Goal: Navigation & Orientation: Find specific page/section

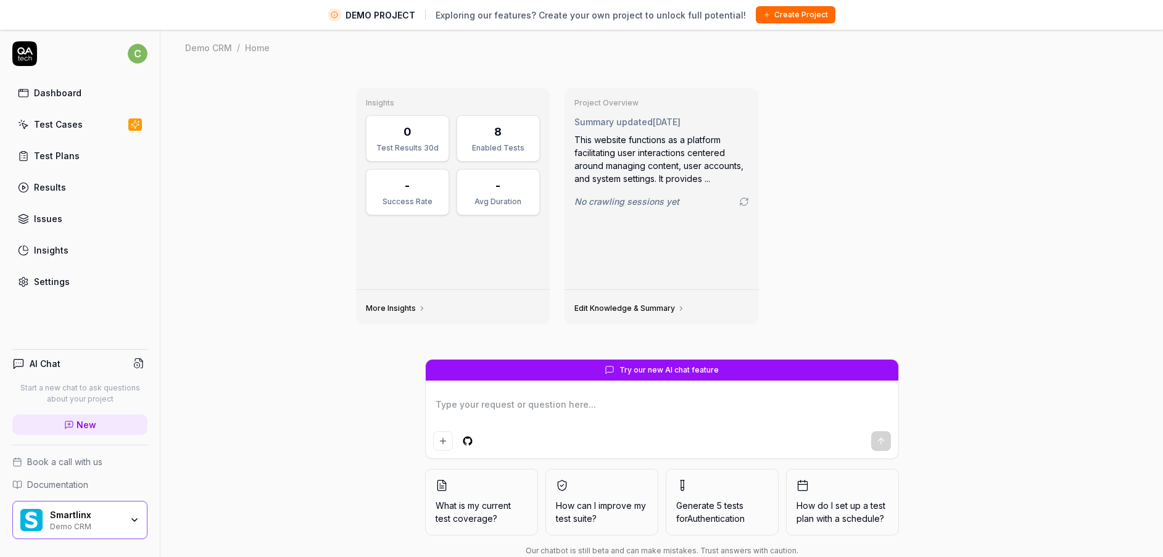
click at [123, 523] on div "Smartlinx Demo CRM" at bounding box center [90, 520] width 80 height 21
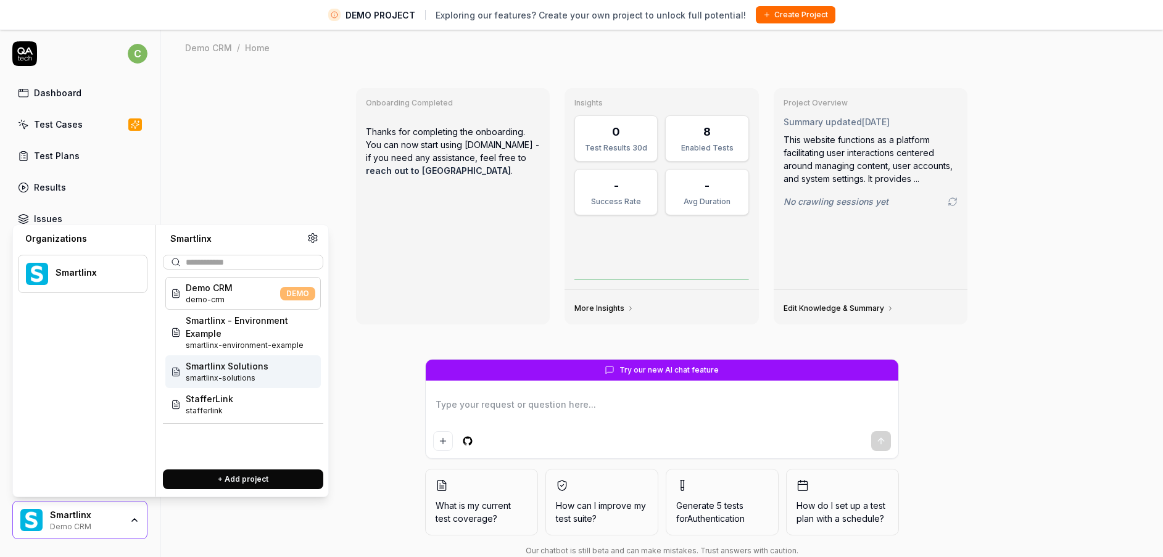
click at [231, 384] on div "Smartlinx Solutions smartlinx-solutions" at bounding box center [242, 371] width 155 height 33
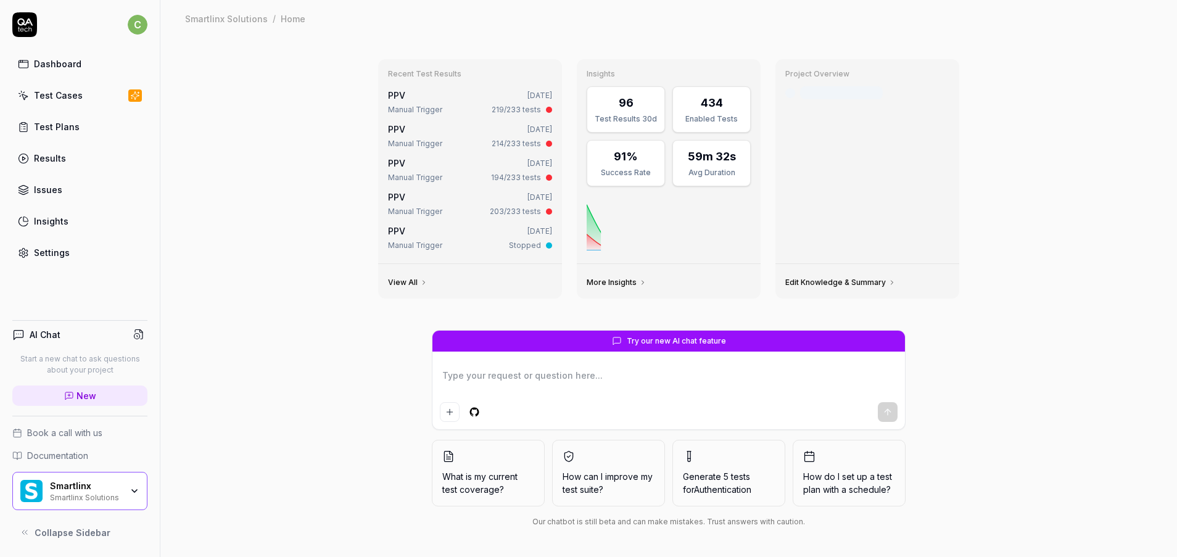
click at [82, 96] on link "Test Cases" at bounding box center [79, 95] width 135 height 24
type textarea "*"
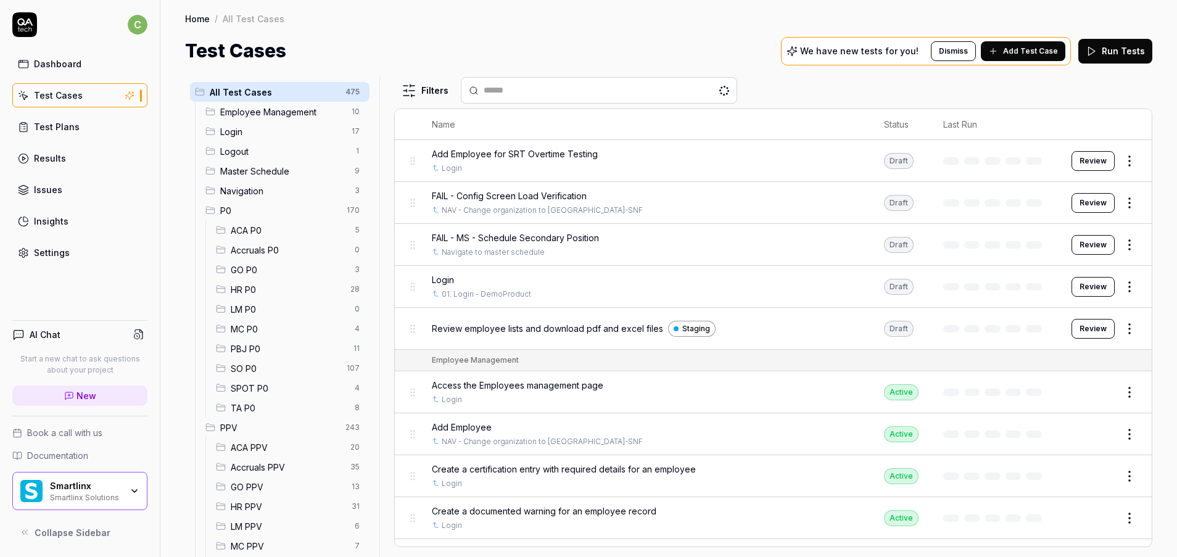
click at [263, 491] on span "GO PPV" at bounding box center [288, 487] width 114 height 13
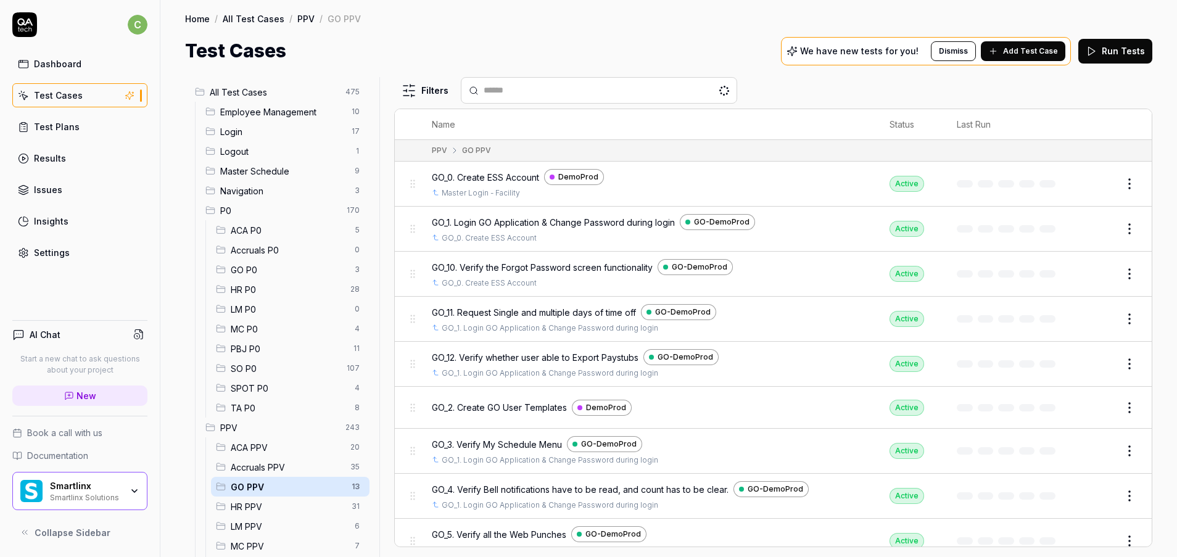
scroll to position [194, 0]
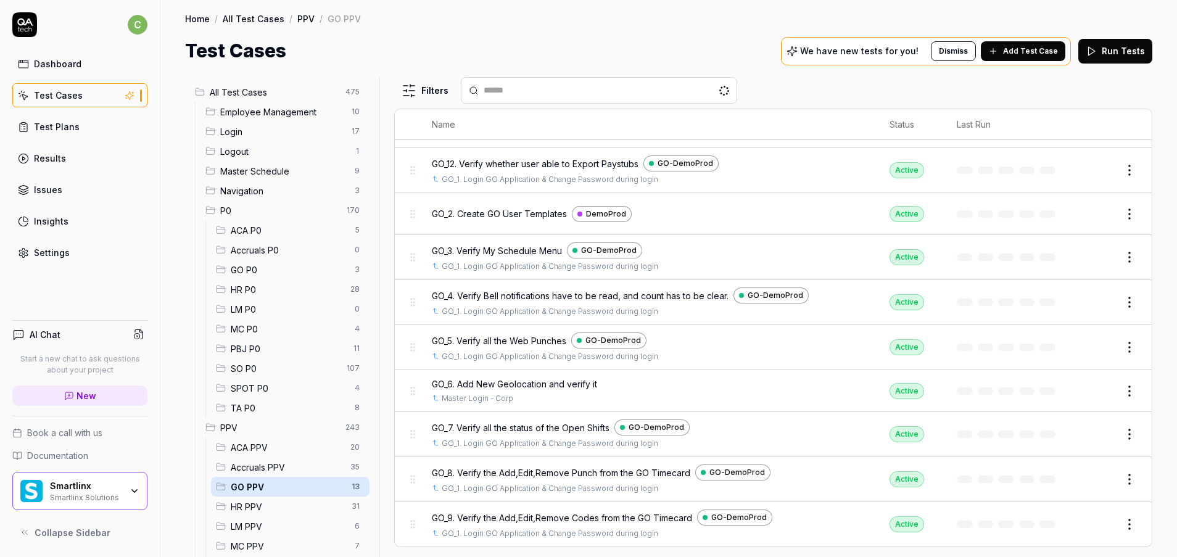
click at [250, 509] on span "HR PPV" at bounding box center [288, 506] width 114 height 13
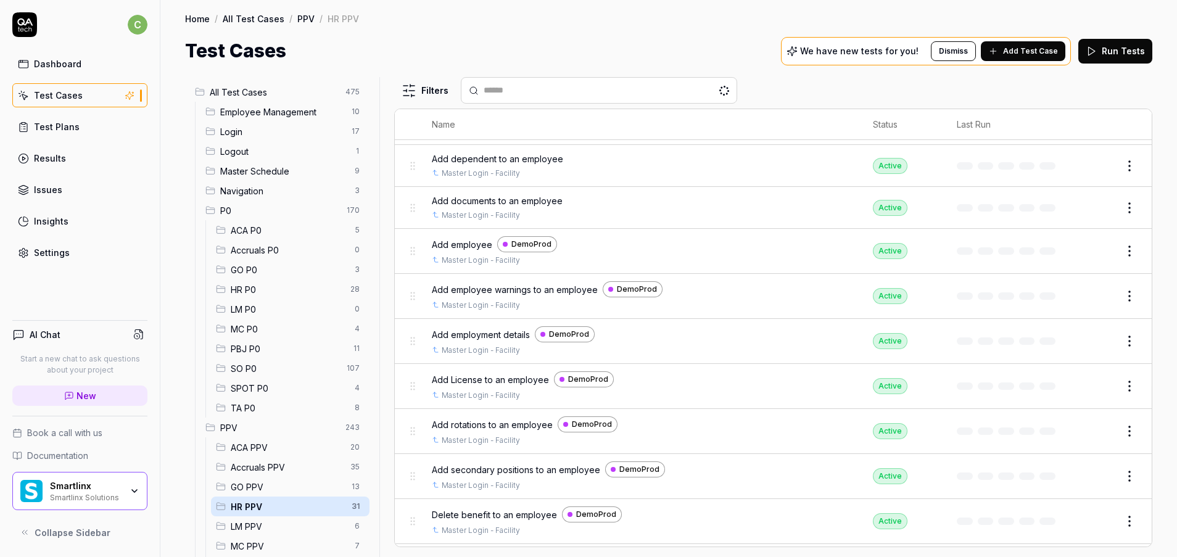
click at [255, 528] on span "LM PPV" at bounding box center [289, 526] width 117 height 13
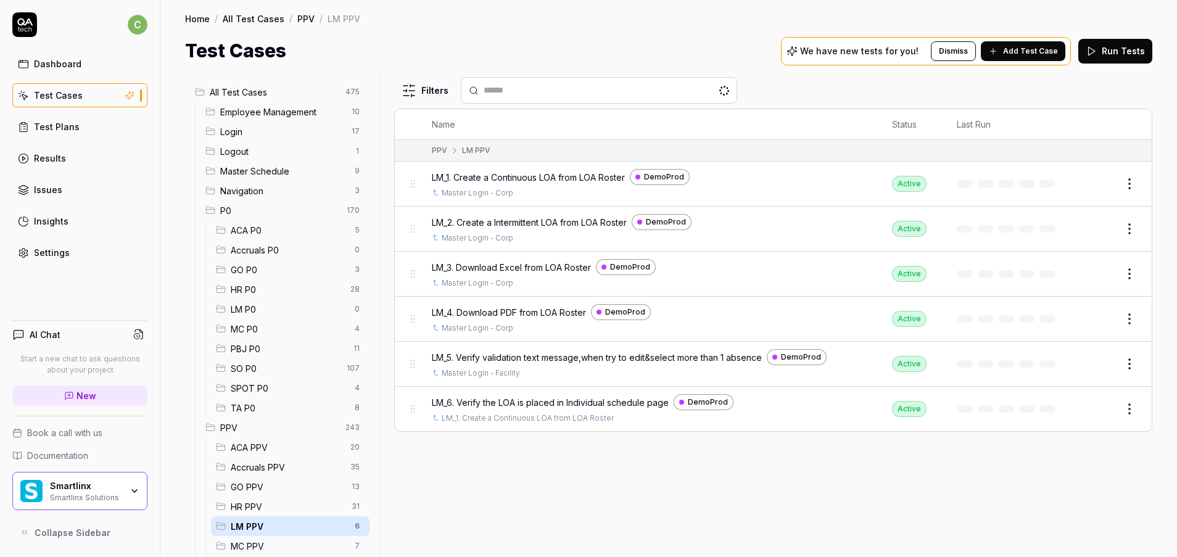
scroll to position [0, 0]
click at [270, 540] on span "MC PPV" at bounding box center [289, 546] width 117 height 13
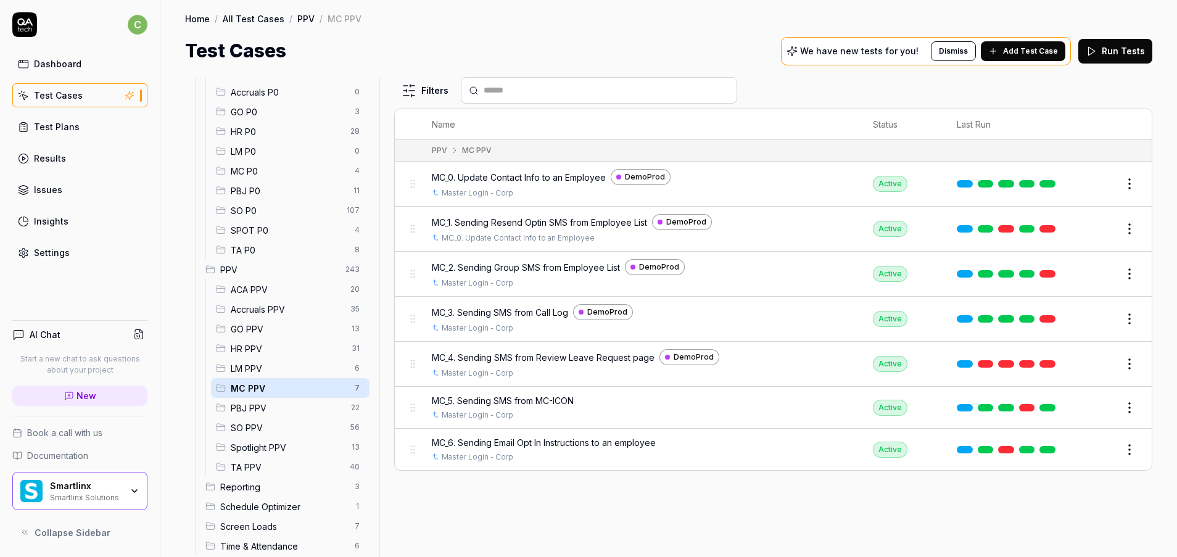
scroll to position [176, 0]
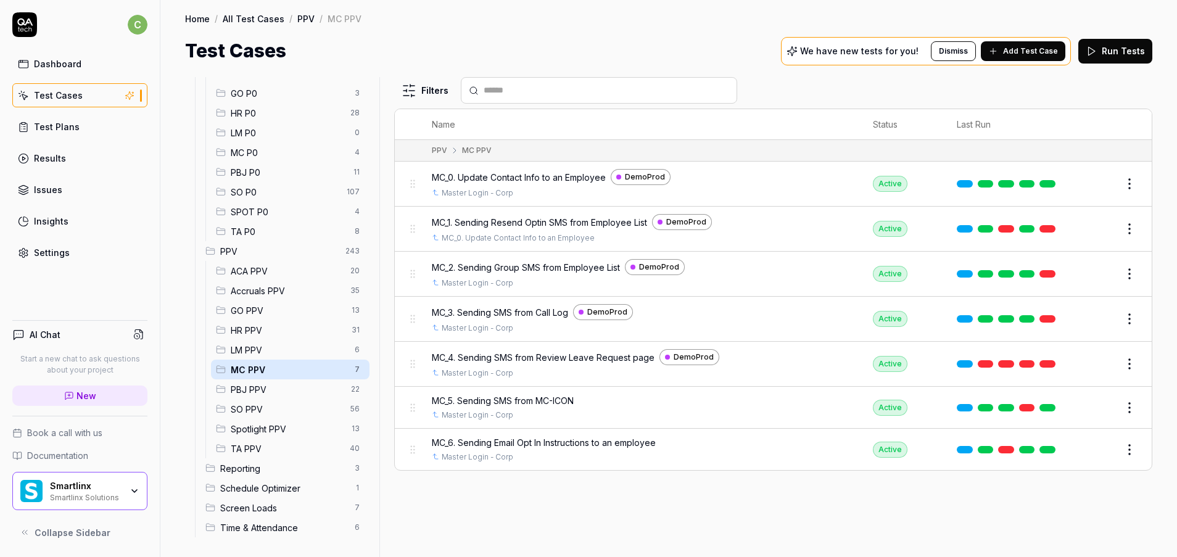
click at [259, 394] on span "PBJ PPV" at bounding box center [287, 389] width 113 height 13
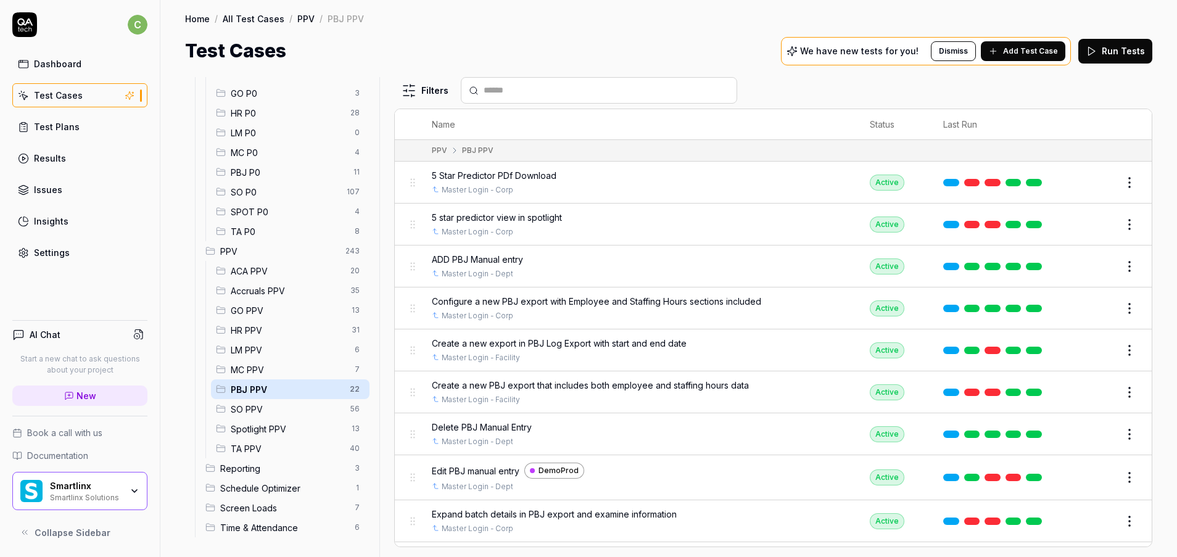
click at [262, 347] on span "LM PPV" at bounding box center [289, 350] width 117 height 13
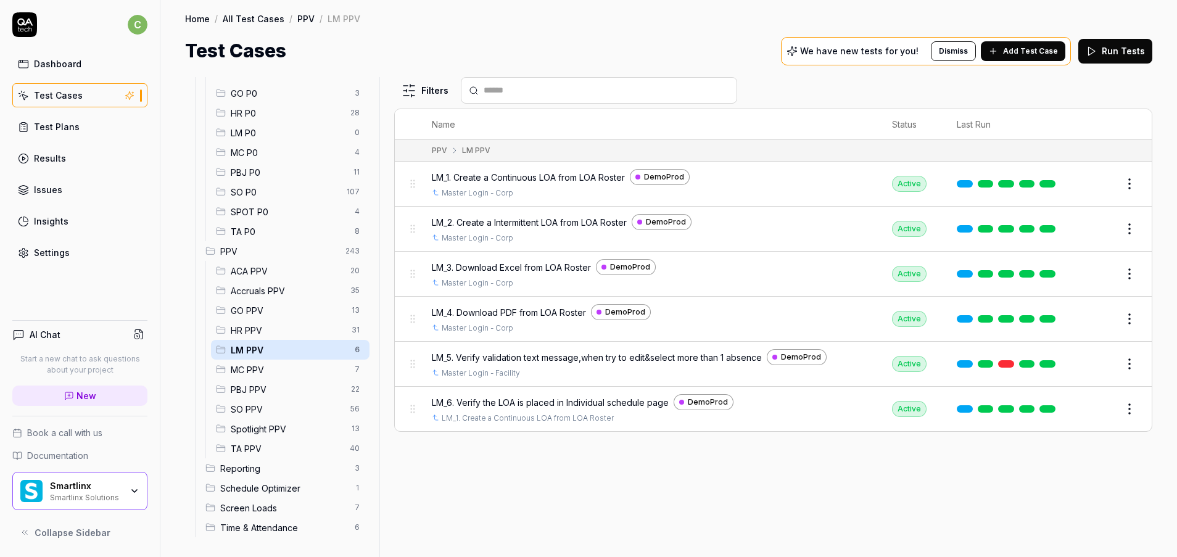
click at [268, 334] on span "HR PPV" at bounding box center [288, 330] width 114 height 13
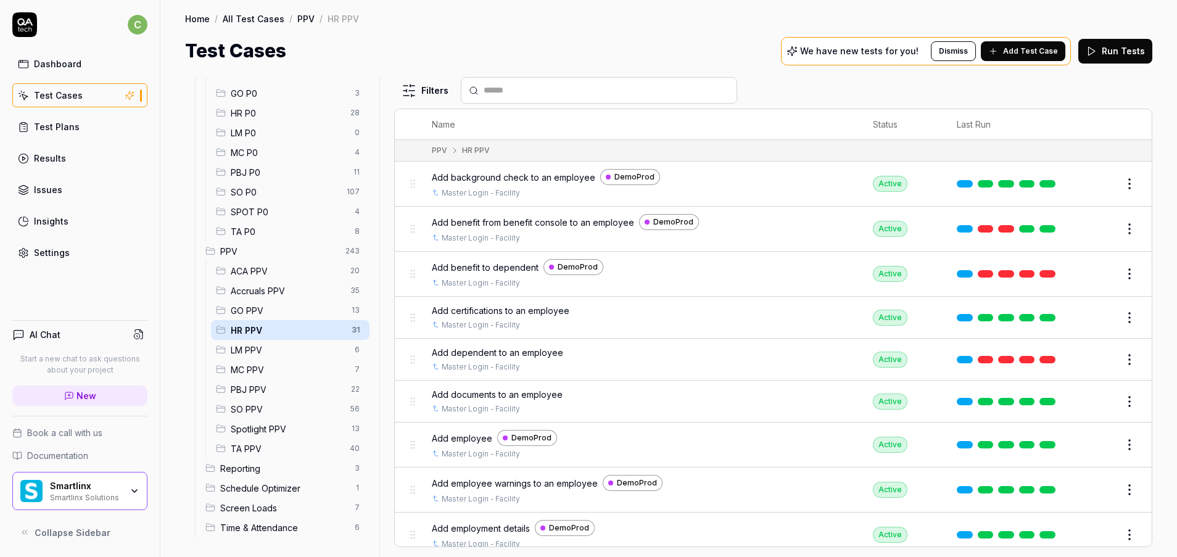
click at [276, 315] on span "GO PPV" at bounding box center [288, 310] width 114 height 13
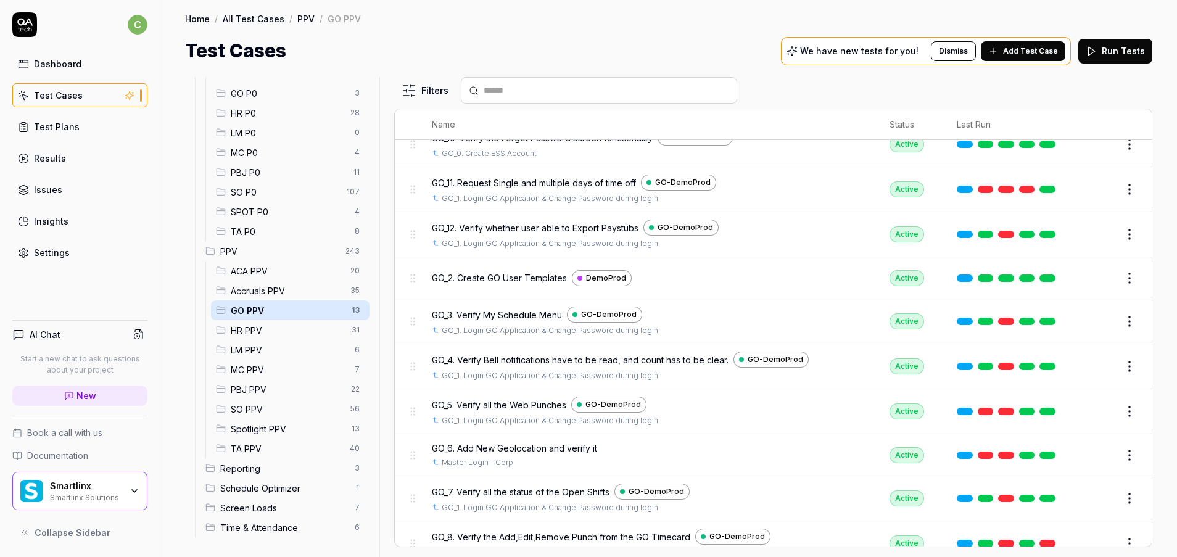
scroll to position [194, 0]
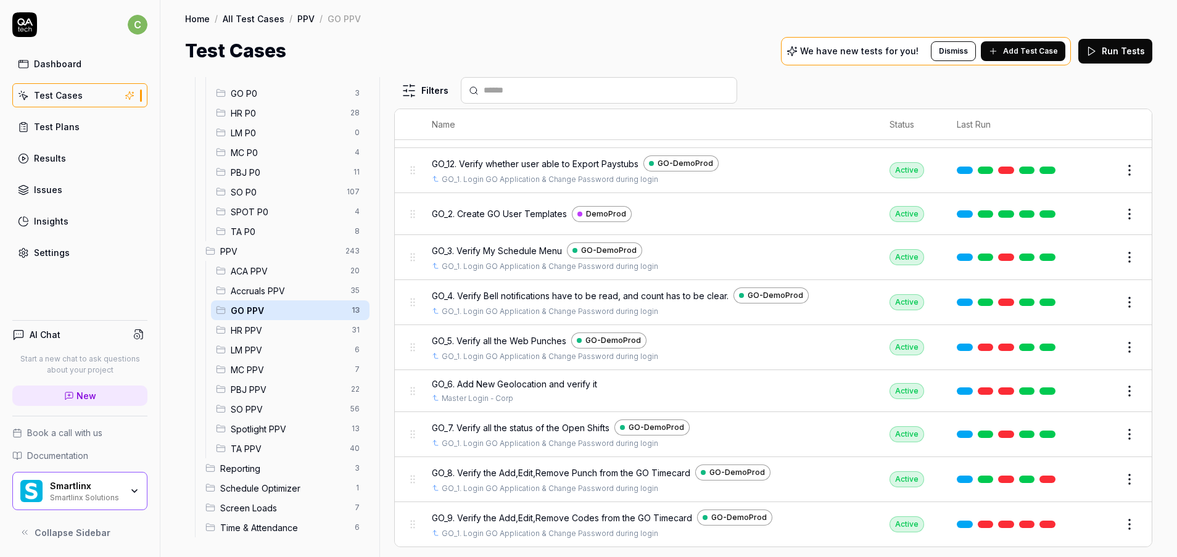
click at [265, 365] on span "MC PPV" at bounding box center [289, 369] width 117 height 13
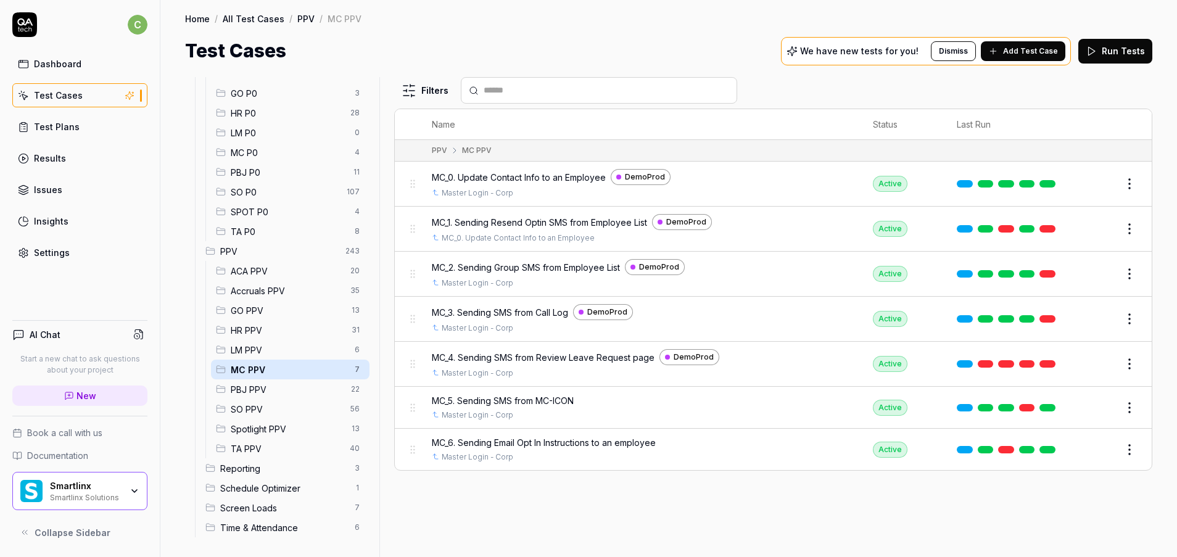
scroll to position [0, 0]
click at [268, 354] on span "LM PPV" at bounding box center [289, 350] width 117 height 13
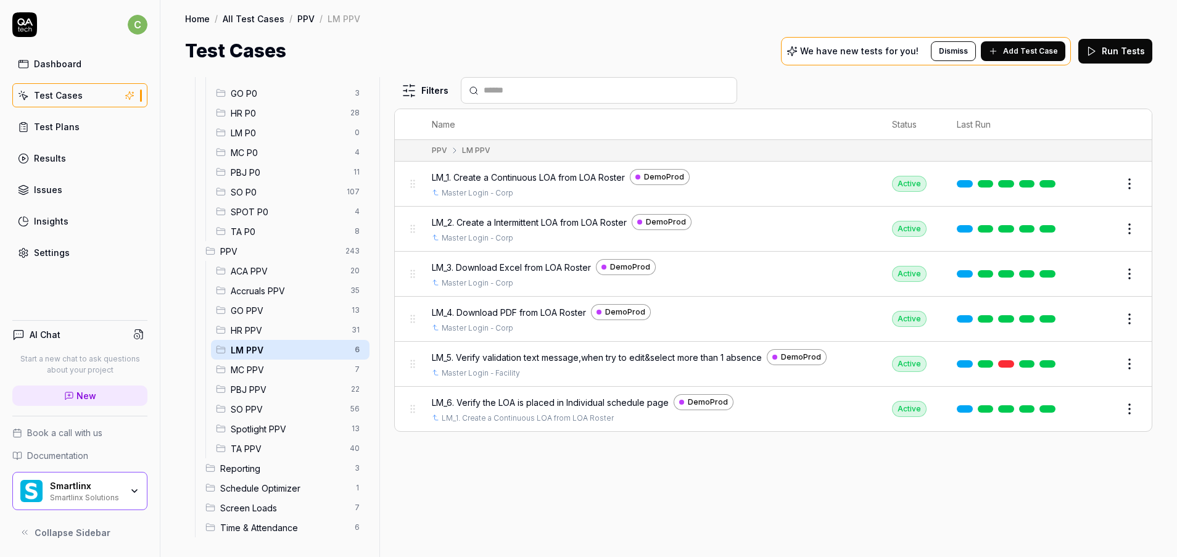
click at [275, 367] on span "MC PPV" at bounding box center [289, 369] width 117 height 13
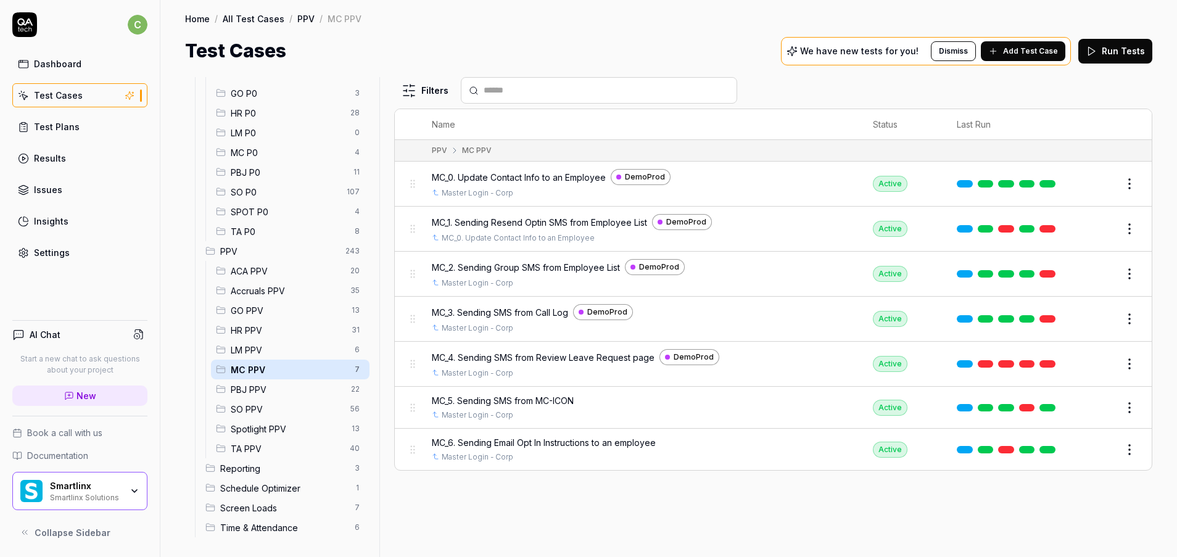
click at [275, 315] on span "GO PPV" at bounding box center [288, 310] width 114 height 13
